Goal: Transaction & Acquisition: Purchase product/service

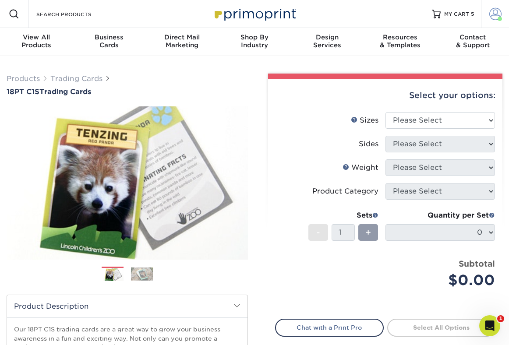
click at [489, 18] on span at bounding box center [495, 14] width 12 height 12
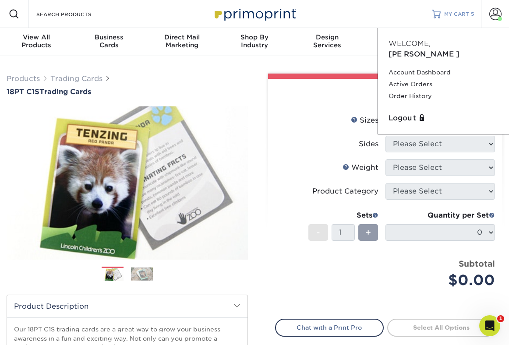
click at [452, 9] on link "MY CART 5" at bounding box center [453, 14] width 42 height 28
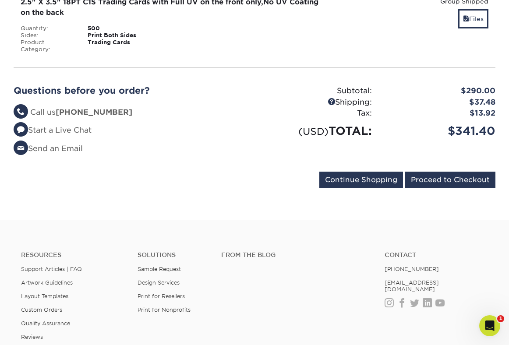
scroll to position [587, 0]
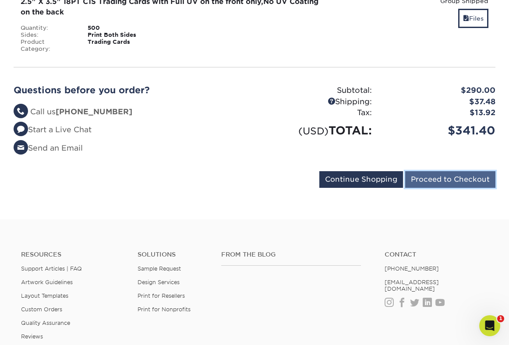
click at [443, 171] on input "Proceed to Checkout" at bounding box center [450, 179] width 90 height 17
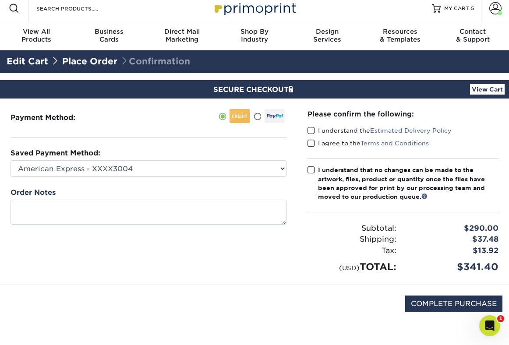
scroll to position [7, 0]
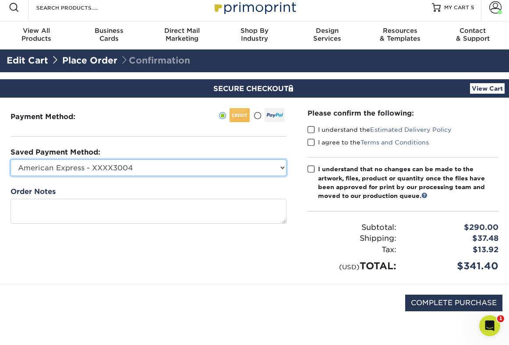
click at [209, 173] on select "American Express - XXXX3004 New Credit Card" at bounding box center [149, 167] width 276 height 17
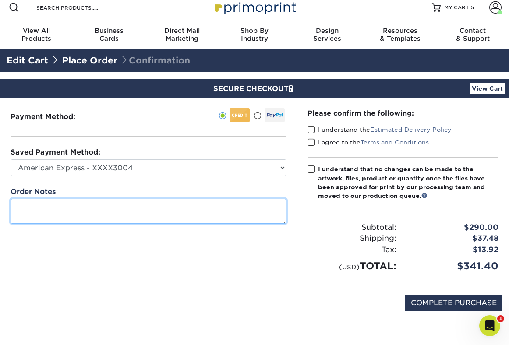
click at [161, 204] on textarea at bounding box center [149, 211] width 276 height 25
type textarea "Vanda R2"
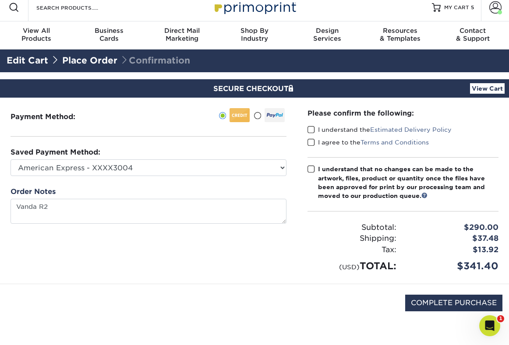
click at [311, 129] on span at bounding box center [310, 130] width 7 height 8
click at [0, 0] on input "I understand the Estimated Delivery Policy" at bounding box center [0, 0] width 0 height 0
click at [311, 141] on span at bounding box center [310, 142] width 7 height 8
click at [0, 0] on input "I agree to the Terms and Conditions" at bounding box center [0, 0] width 0 height 0
click at [310, 170] on span at bounding box center [310, 169] width 7 height 8
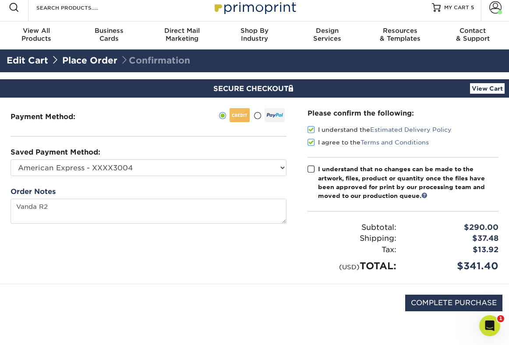
click at [0, 0] on input "I understand that no changes can be made to the artwork, files, product or quan…" at bounding box center [0, 0] width 0 height 0
click at [446, 303] on input "COMPLETE PURCHASE" at bounding box center [453, 303] width 97 height 17
type input "PROCESSING, PLEASE WAIT..."
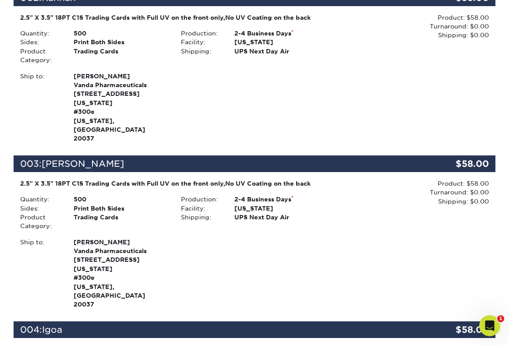
scroll to position [660, 0]
